Goal: Task Accomplishment & Management: Use online tool/utility

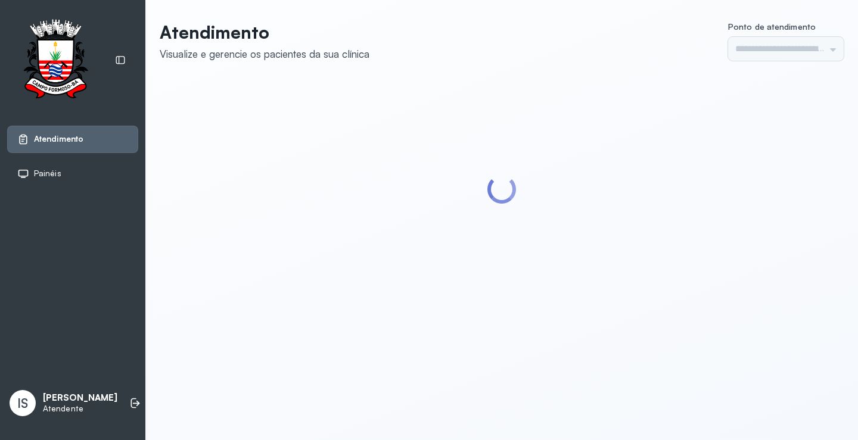
type input "******"
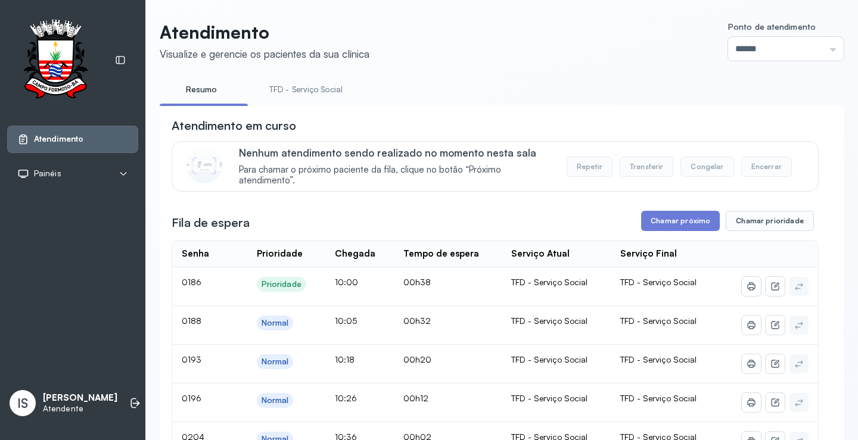
click at [303, 93] on link "TFD - Serviço Social" at bounding box center [305, 90] width 97 height 20
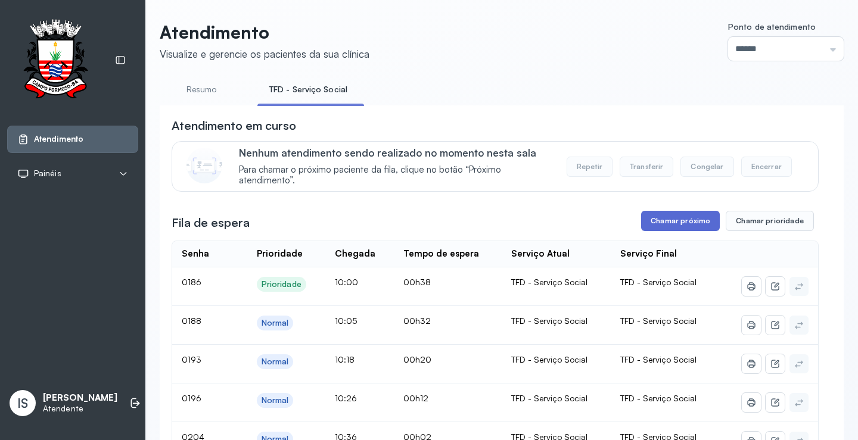
click at [671, 222] on button "Chamar próximo" at bounding box center [680, 221] width 79 height 20
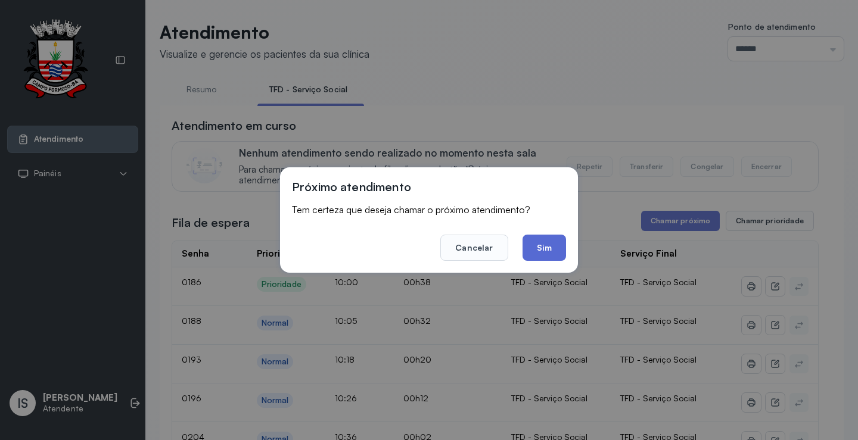
click at [537, 253] on button "Sim" at bounding box center [543, 248] width 43 height 26
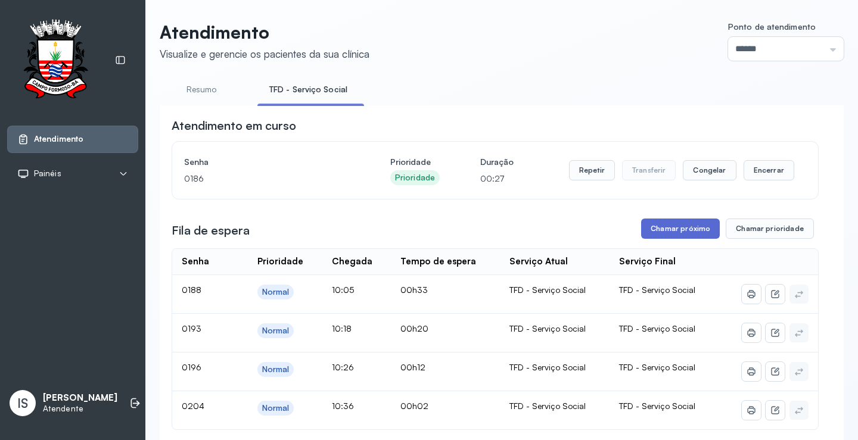
click at [683, 234] on button "Chamar próximo" at bounding box center [680, 229] width 79 height 20
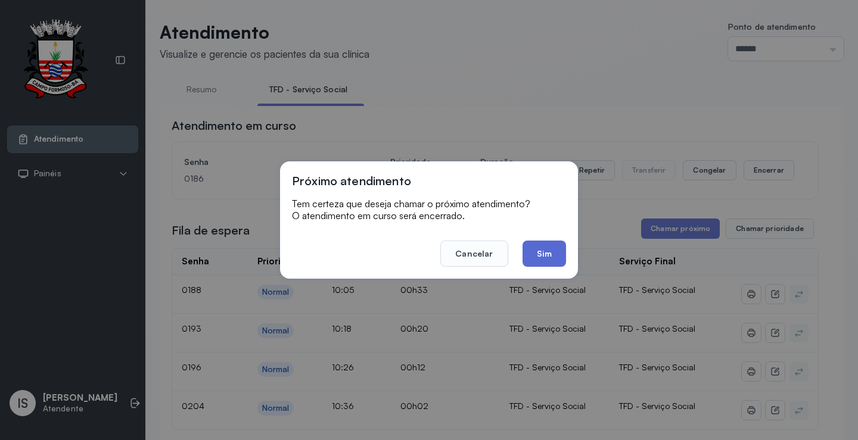
click at [538, 251] on button "Sim" at bounding box center [543, 254] width 43 height 26
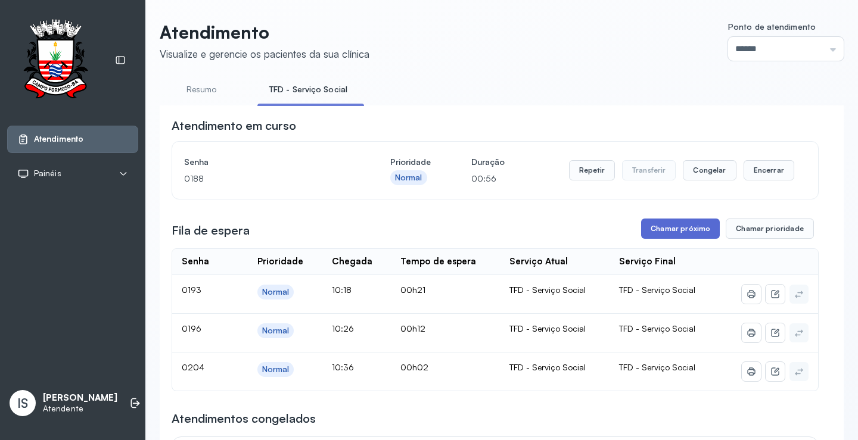
click at [673, 232] on button "Chamar próximo" at bounding box center [680, 229] width 79 height 20
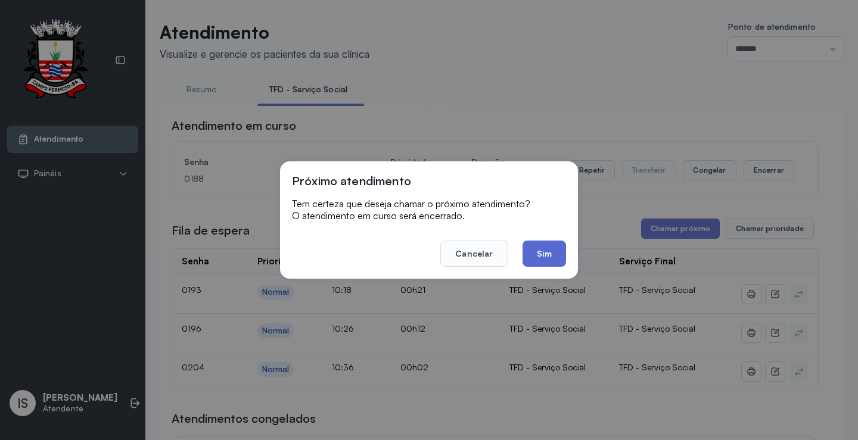
click at [545, 254] on button "Sim" at bounding box center [543, 254] width 43 height 26
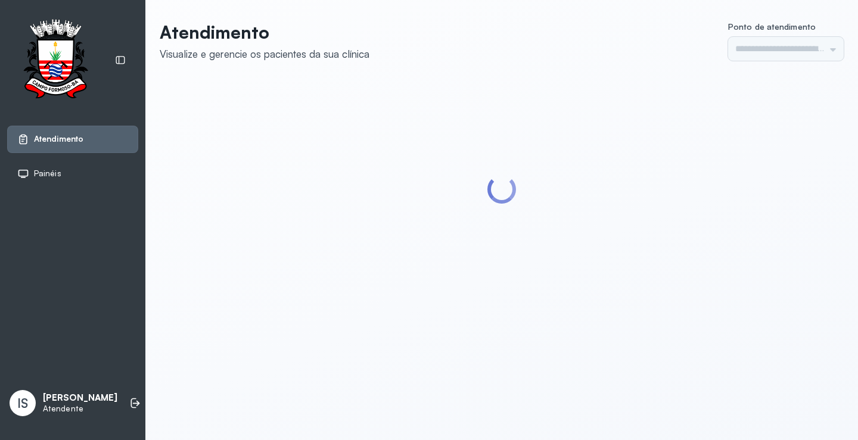
type input "******"
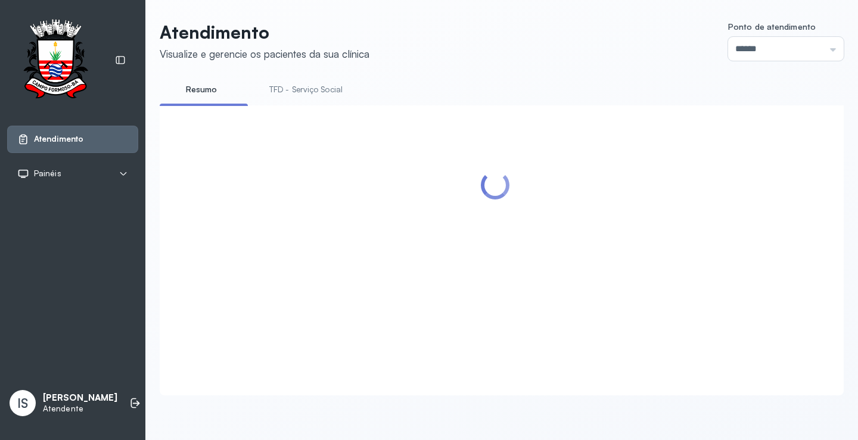
click at [327, 92] on link "TFD - Serviço Social" at bounding box center [305, 90] width 97 height 20
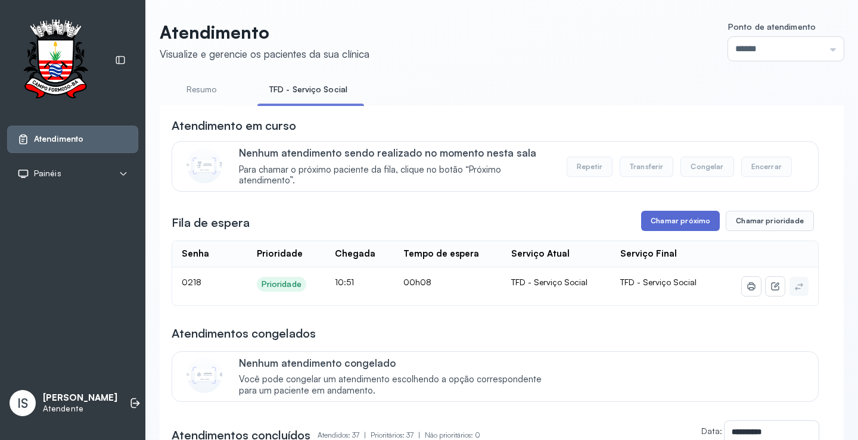
click at [682, 226] on button "Chamar próximo" at bounding box center [680, 221] width 79 height 20
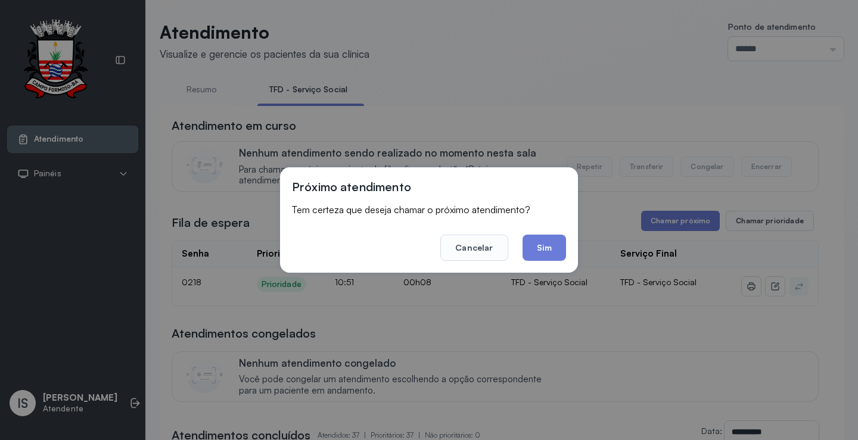
click at [551, 262] on div "Próximo atendimento Tem certeza que deseja chamar o próximo atendimento? Cancel…" at bounding box center [429, 219] width 298 height 105
click at [553, 252] on button "Sim" at bounding box center [543, 248] width 43 height 26
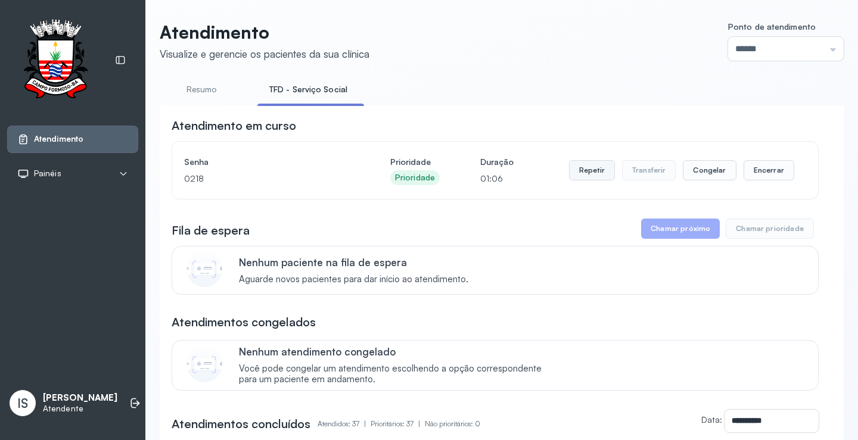
click at [585, 174] on button "Repetir" at bounding box center [592, 170] width 46 height 20
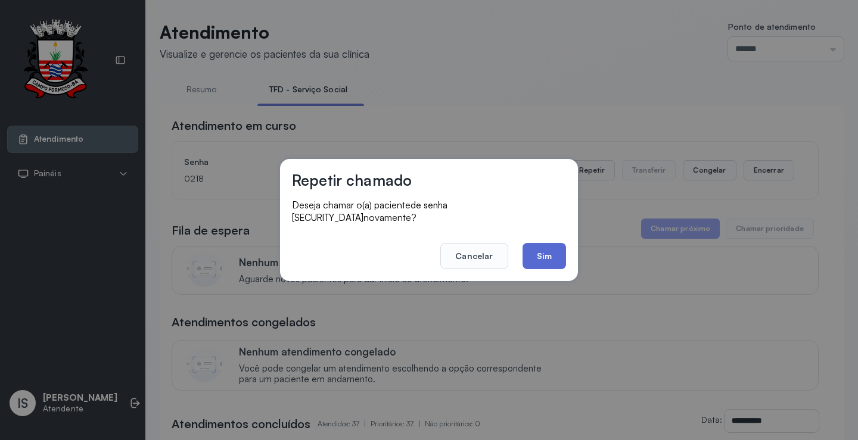
click at [548, 247] on button "Sim" at bounding box center [543, 256] width 43 height 26
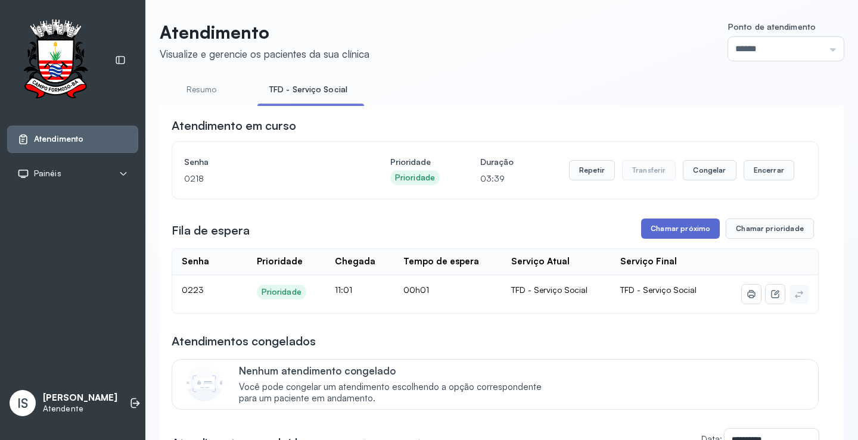
click at [674, 231] on button "Chamar próximo" at bounding box center [680, 229] width 79 height 20
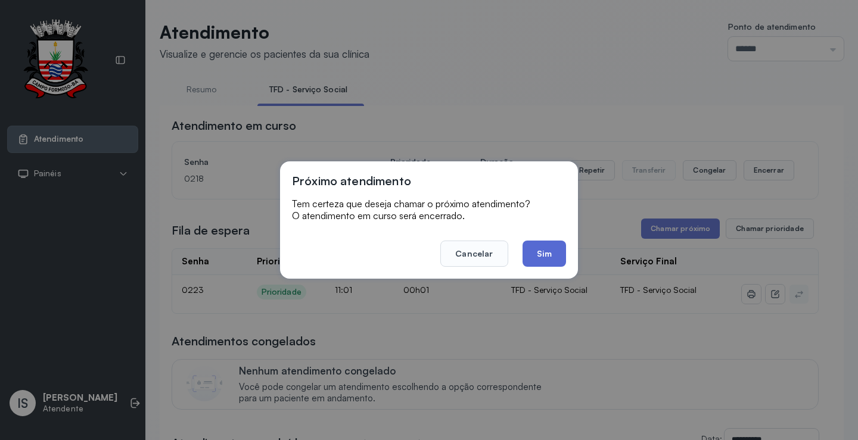
click at [534, 252] on button "Sim" at bounding box center [543, 254] width 43 height 26
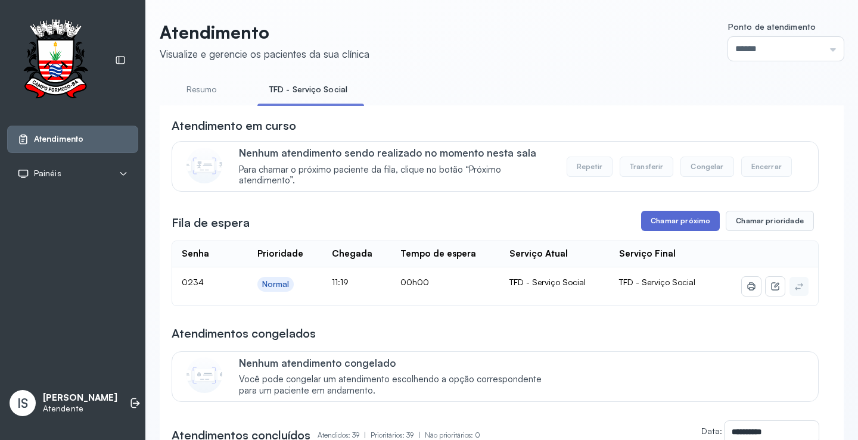
click at [693, 221] on button "Chamar próximo" at bounding box center [680, 221] width 79 height 20
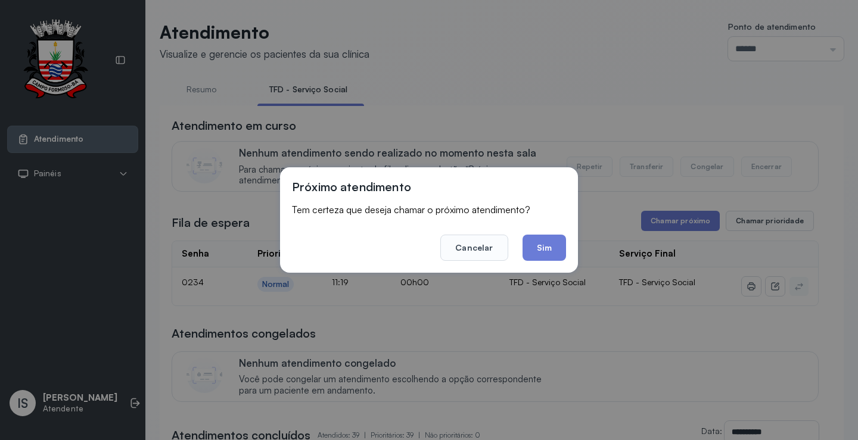
click at [534, 243] on button "Sim" at bounding box center [543, 248] width 43 height 26
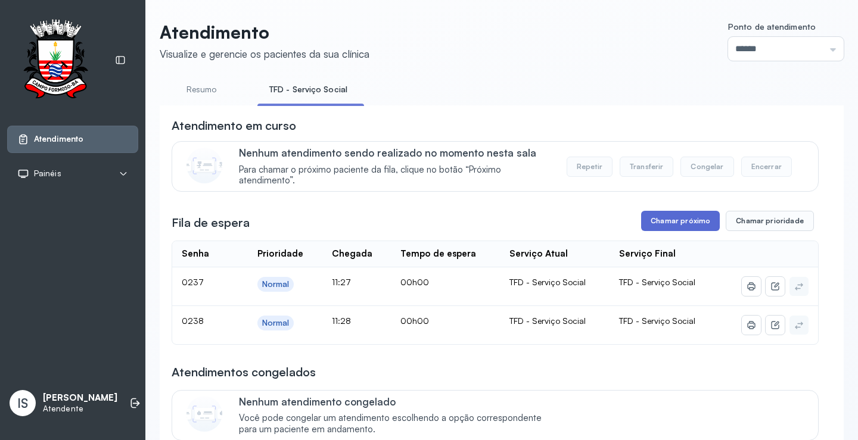
click at [665, 226] on button "Chamar próximo" at bounding box center [680, 221] width 79 height 20
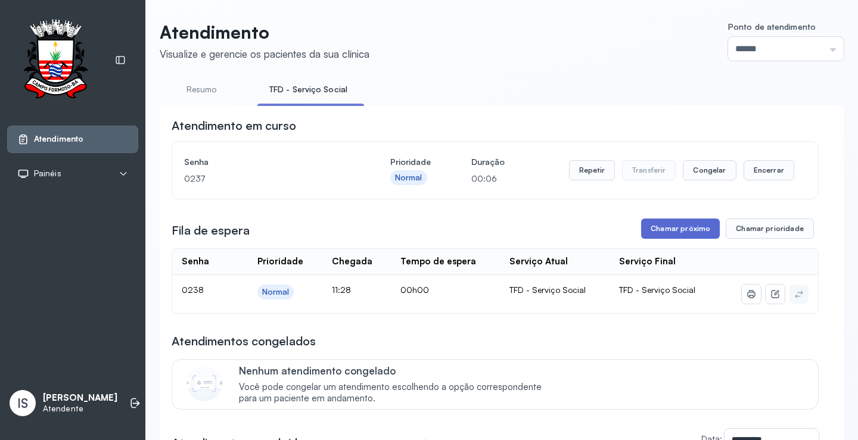
click at [688, 229] on button "Chamar próximo" at bounding box center [680, 229] width 79 height 20
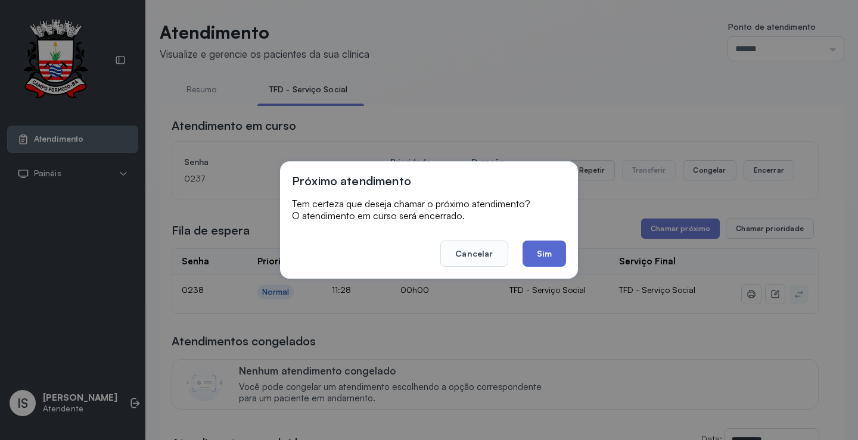
click at [554, 257] on button "Sim" at bounding box center [543, 254] width 43 height 26
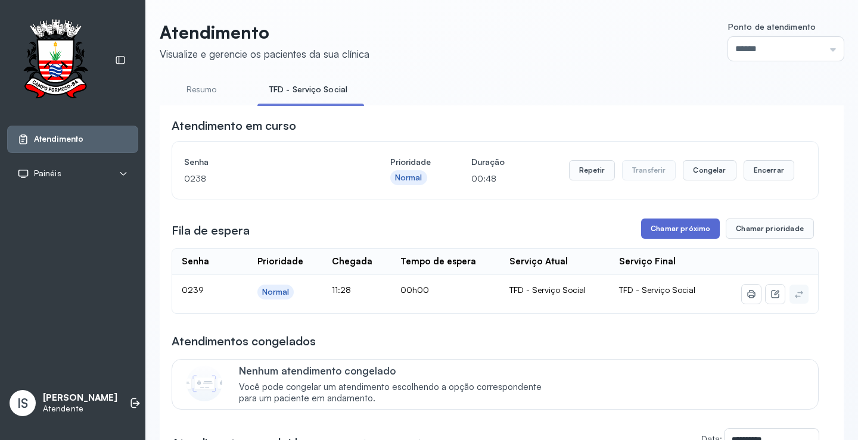
click at [663, 229] on button "Chamar próximo" at bounding box center [680, 229] width 79 height 20
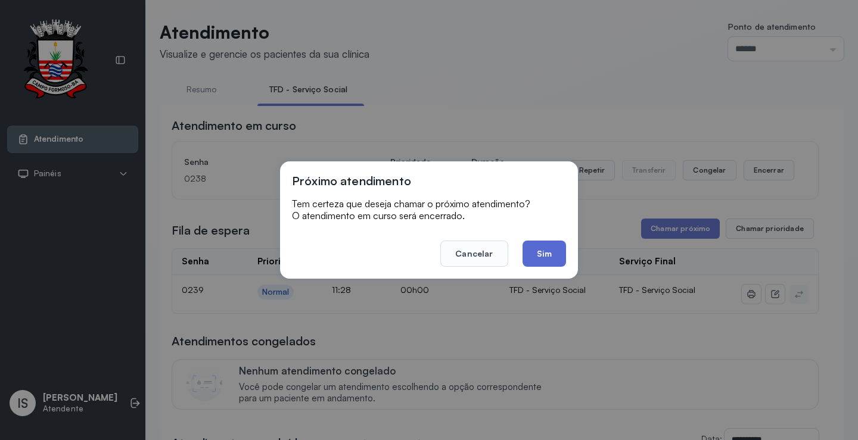
click at [544, 255] on button "Sim" at bounding box center [543, 254] width 43 height 26
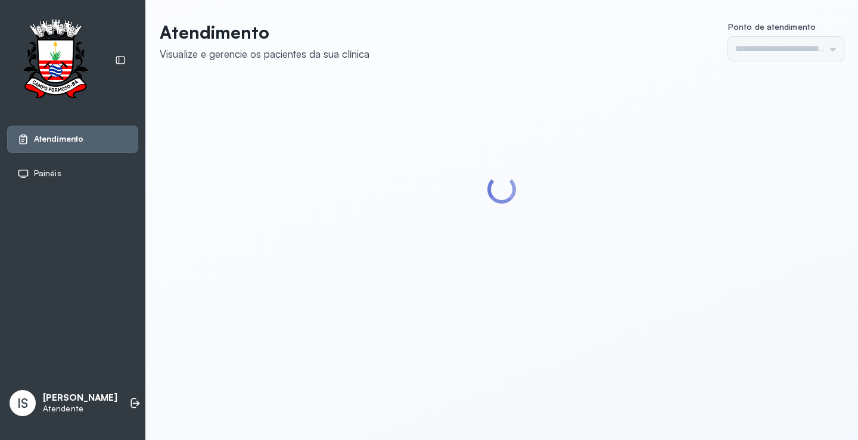
type input "******"
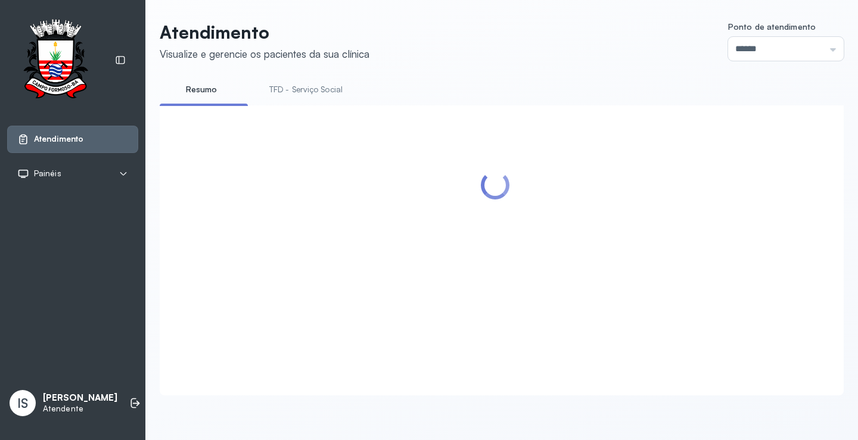
click at [323, 92] on link "TFD - Serviço Social" at bounding box center [305, 90] width 97 height 20
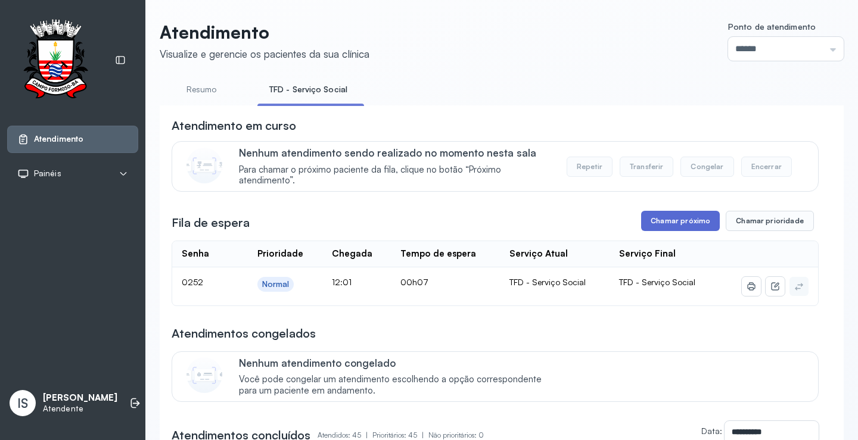
click at [675, 219] on button "Chamar próximo" at bounding box center [680, 221] width 79 height 20
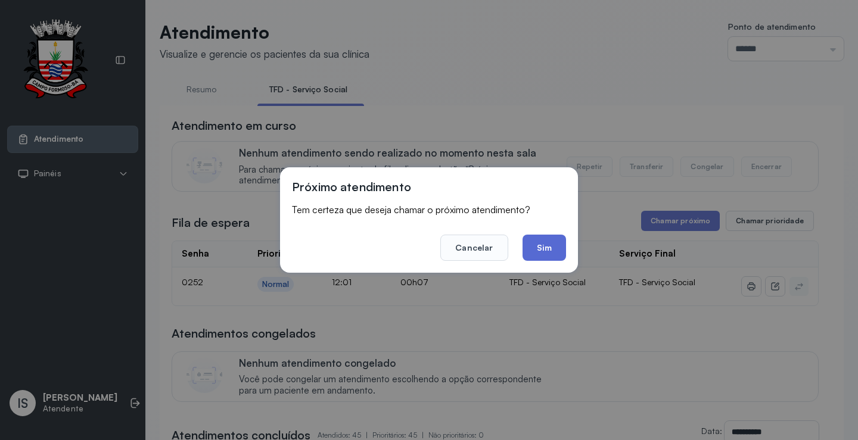
click at [556, 245] on button "Sim" at bounding box center [543, 248] width 43 height 26
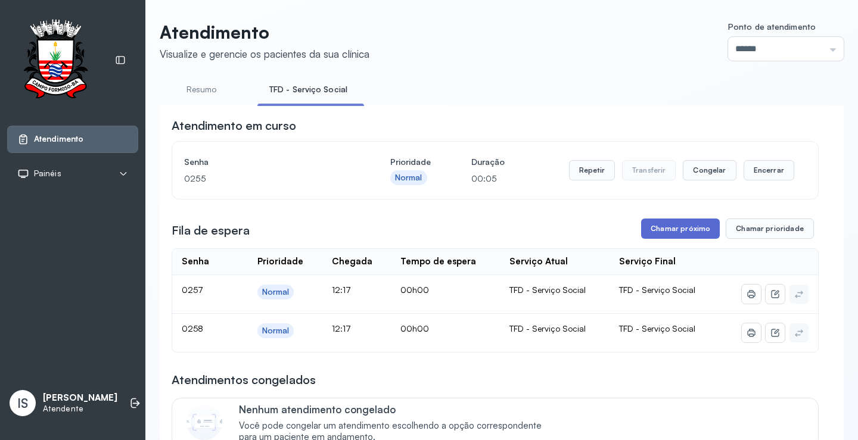
click at [688, 229] on button "Chamar próximo" at bounding box center [680, 229] width 79 height 20
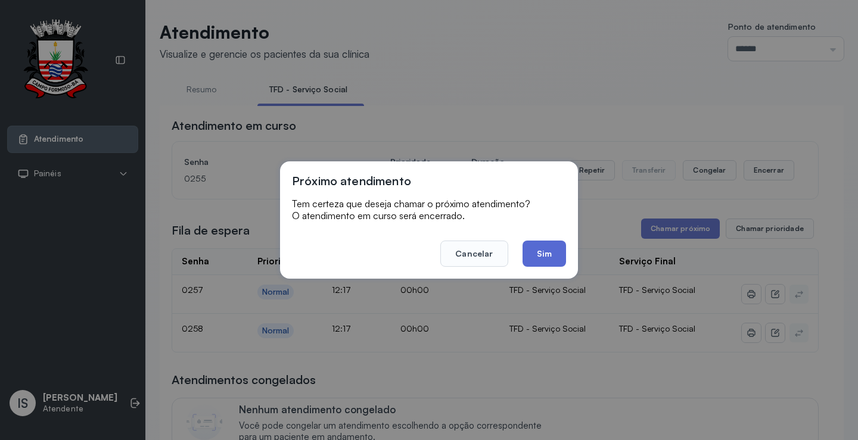
click at [549, 255] on button "Sim" at bounding box center [543, 254] width 43 height 26
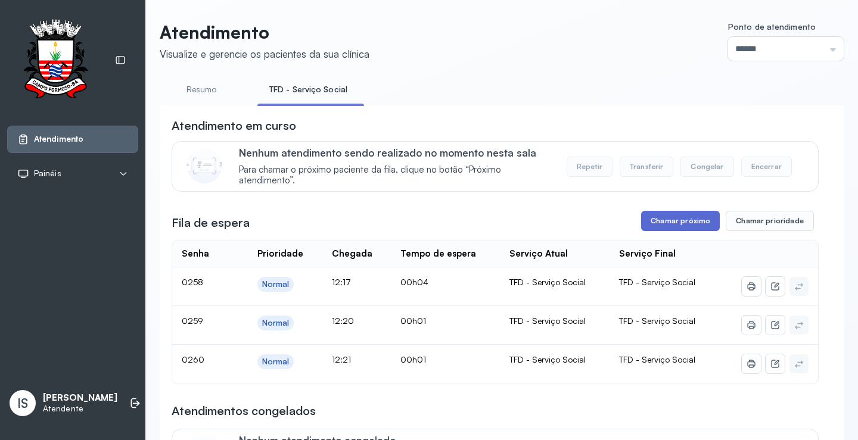
click at [691, 222] on button "Chamar próximo" at bounding box center [680, 221] width 79 height 20
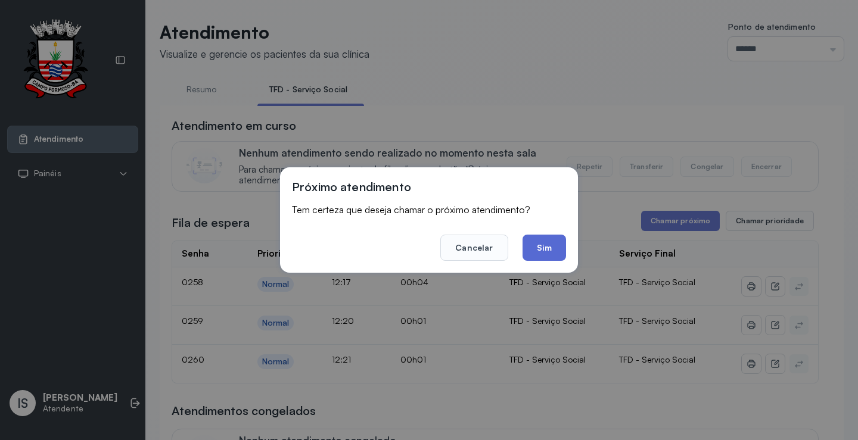
click at [544, 249] on button "Sim" at bounding box center [543, 248] width 43 height 26
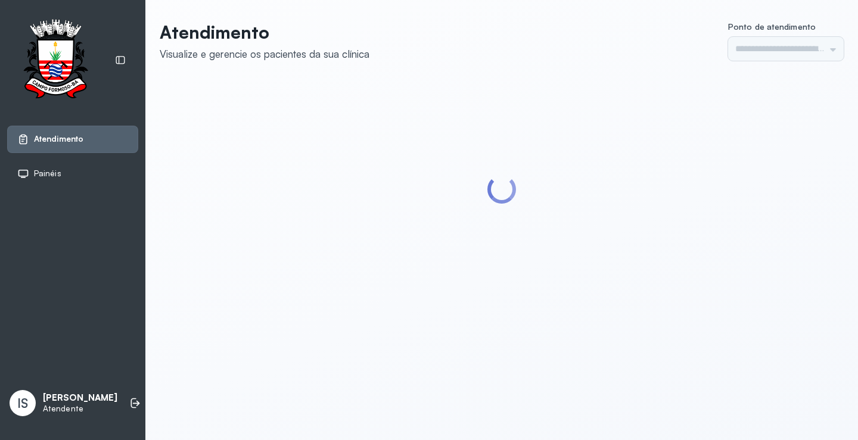
type input "******"
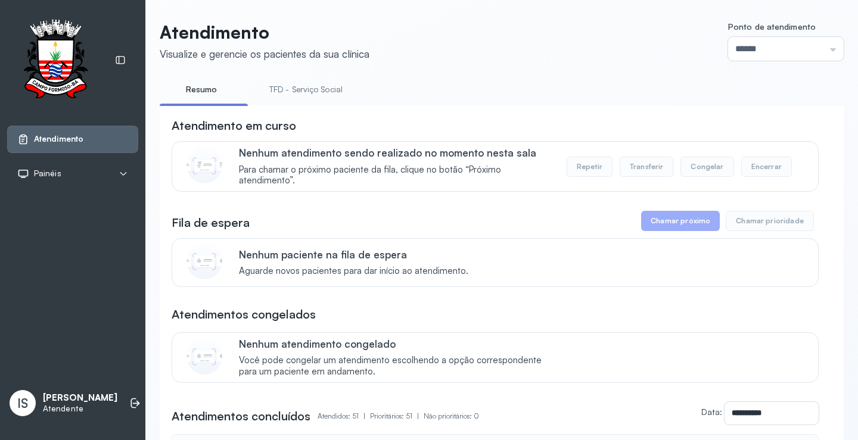
click at [321, 93] on link "TFD - Serviço Social" at bounding box center [305, 90] width 97 height 20
